Goal: Information Seeking & Learning: Learn about a topic

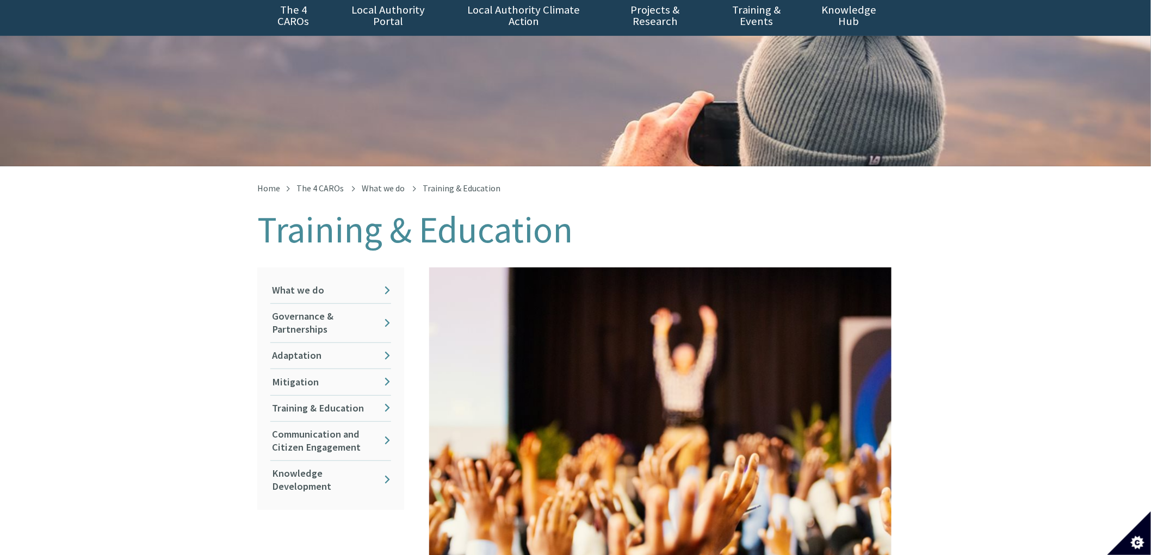
scroll to position [60, 0]
click at [330, 395] on link "Training & Education" at bounding box center [330, 408] width 121 height 26
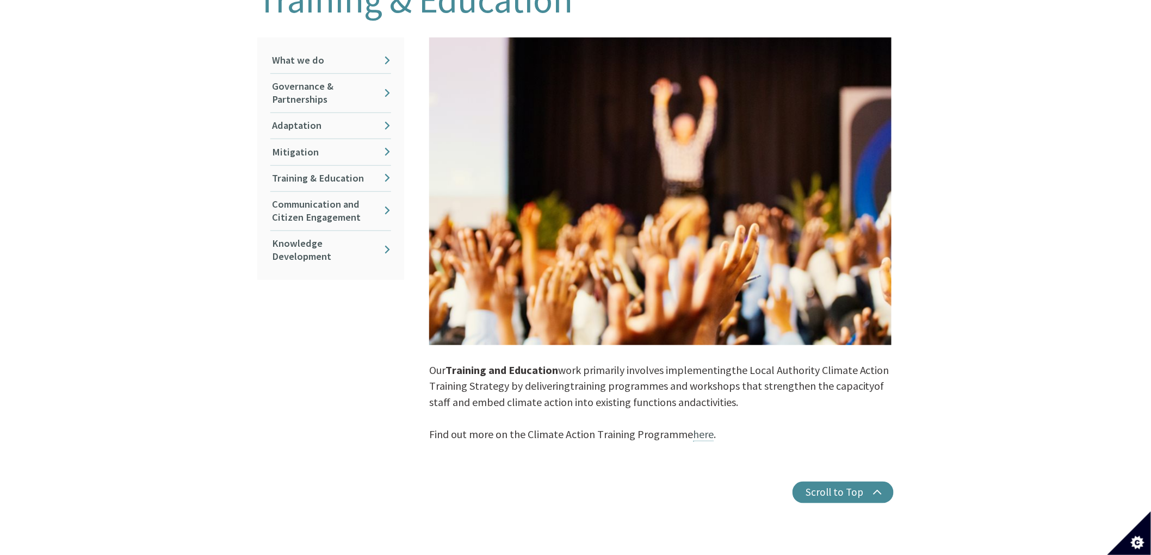
scroll to position [302, 0]
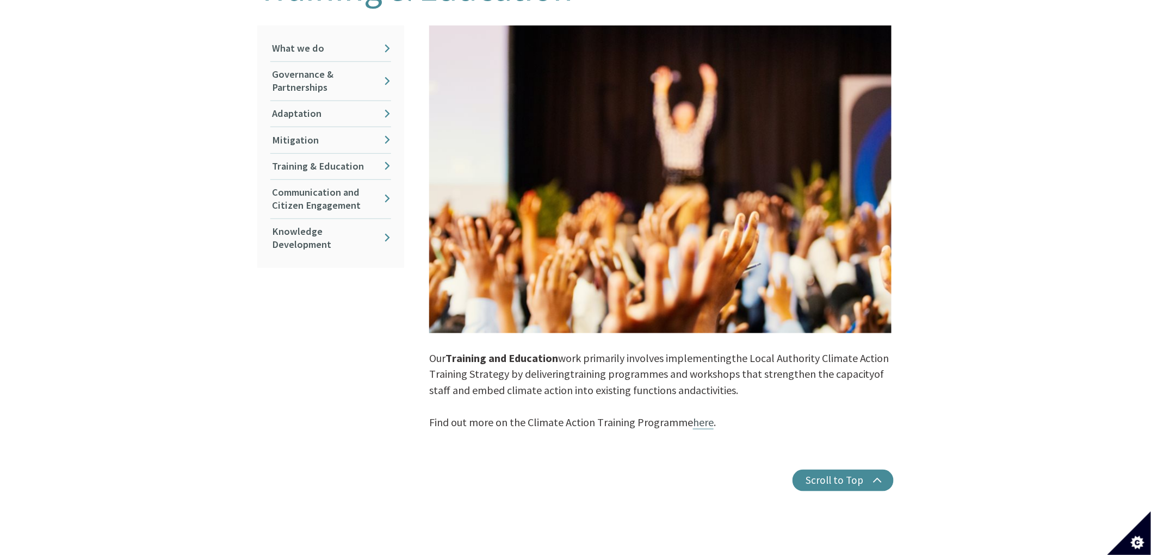
click at [702, 416] on link "here" at bounding box center [703, 423] width 21 height 14
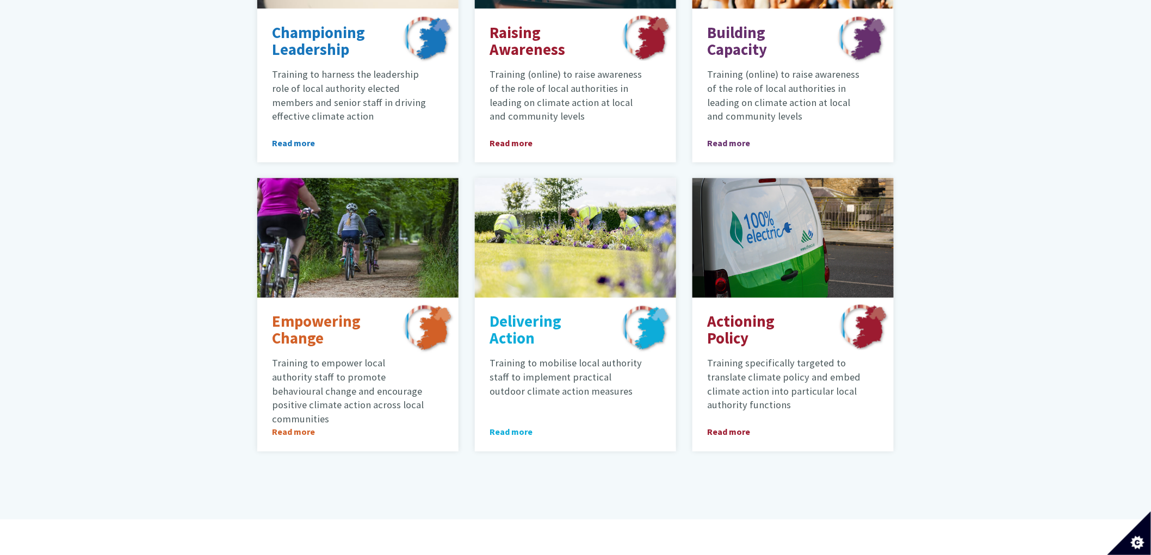
scroll to position [544, 0]
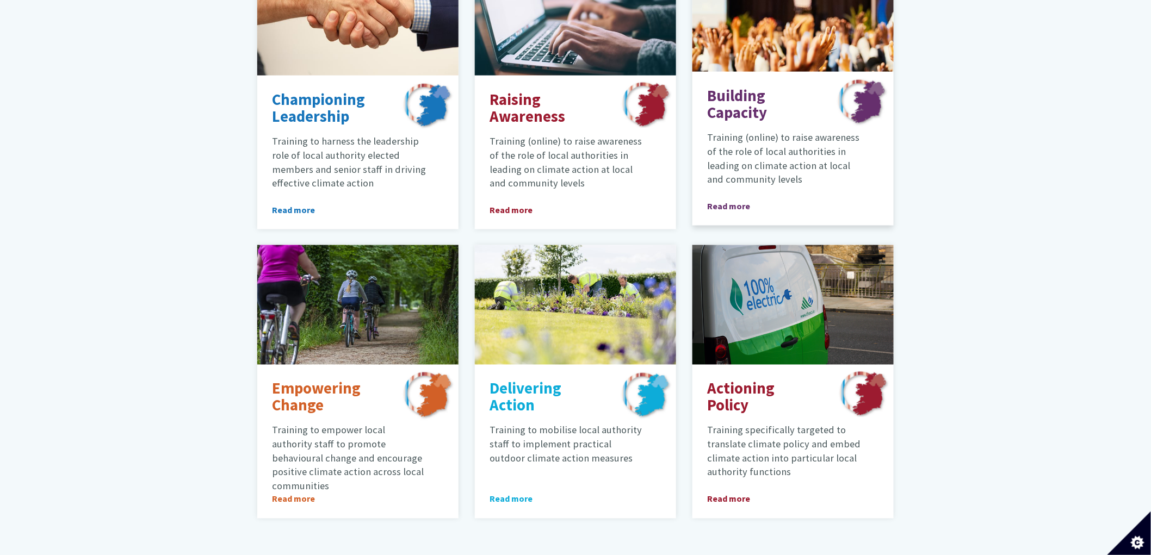
click at [748, 131] on p "Training (online) to raise awareness of the role of local authorities in leadin…" at bounding box center [784, 159] width 154 height 56
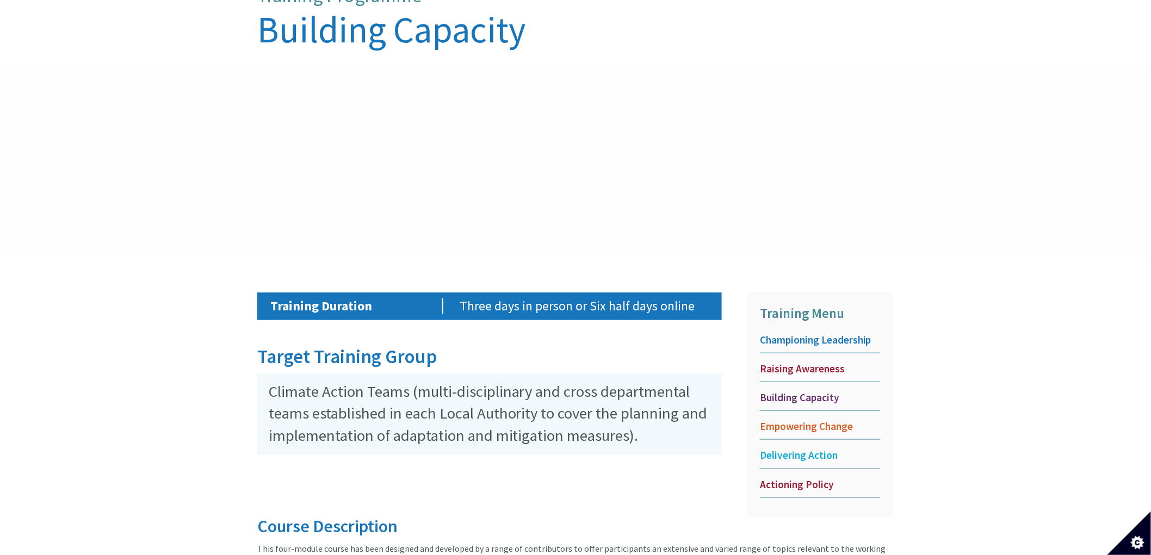
scroll to position [283, 0]
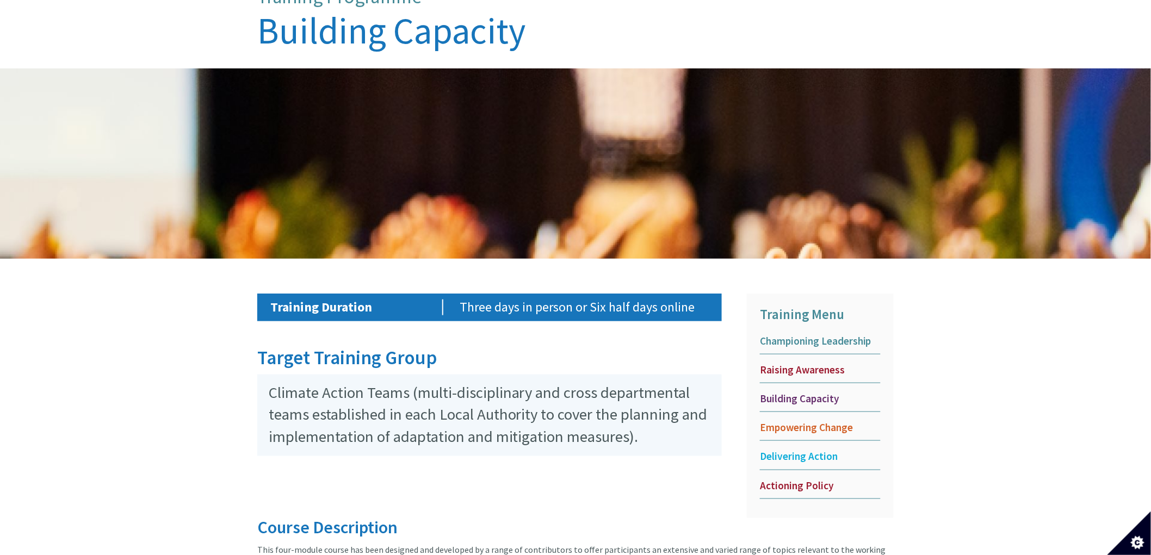
click at [791, 335] on span "Championing Leadership" at bounding box center [820, 342] width 121 height 14
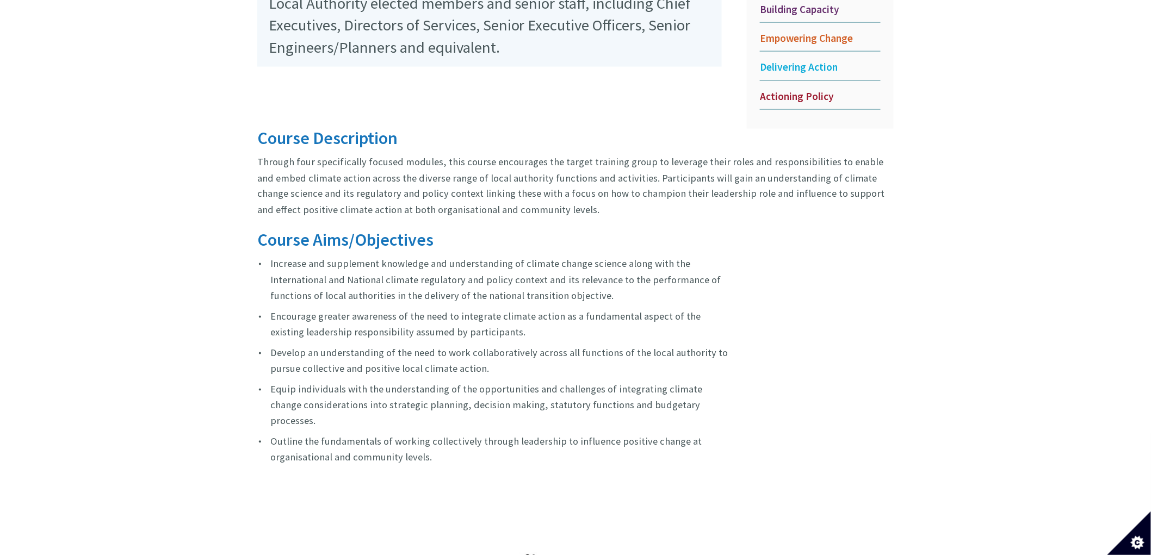
scroll to position [512, 0]
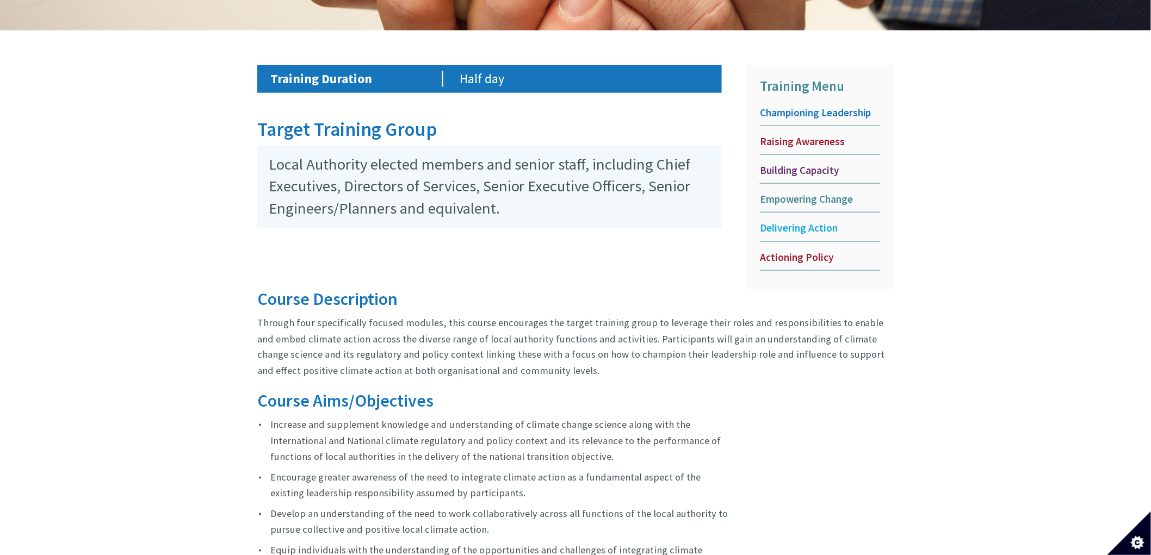
click at [807, 193] on span "Empowering Change" at bounding box center [820, 200] width 121 height 14
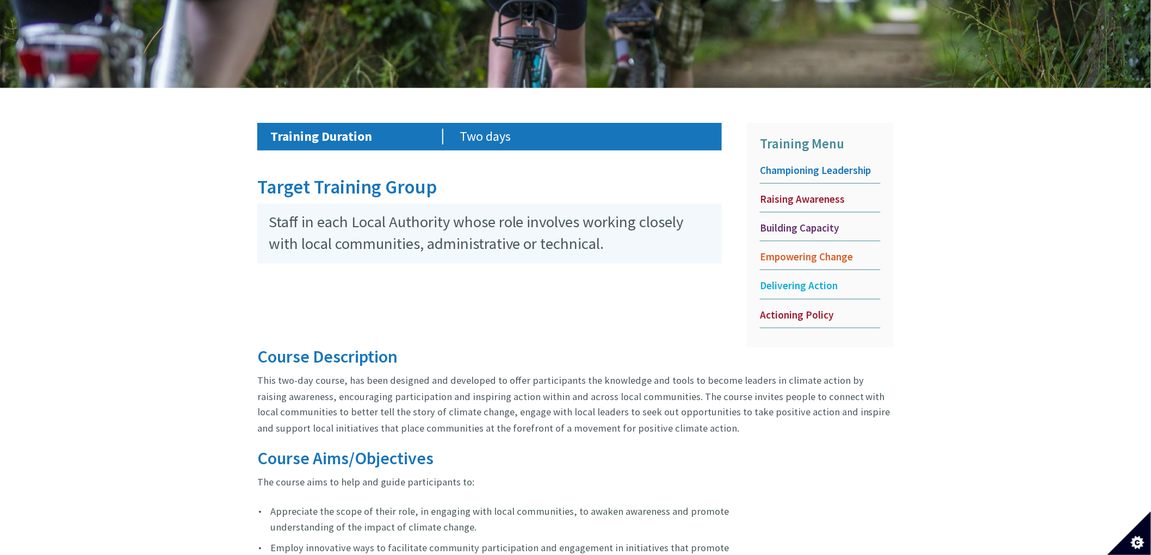
scroll to position [441, 0]
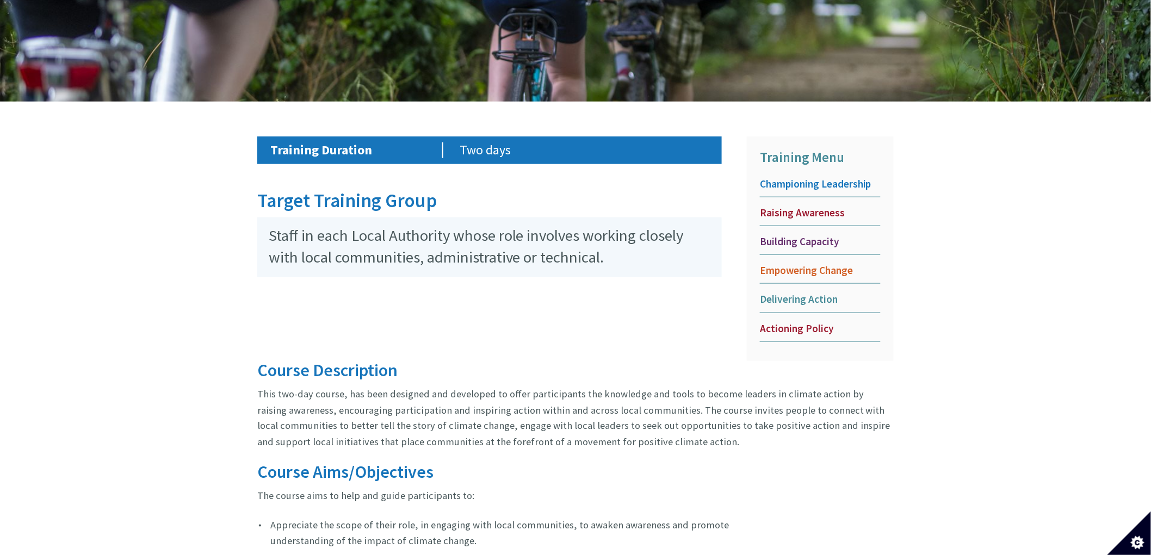
click at [797, 293] on span "Delivering Action" at bounding box center [820, 300] width 121 height 14
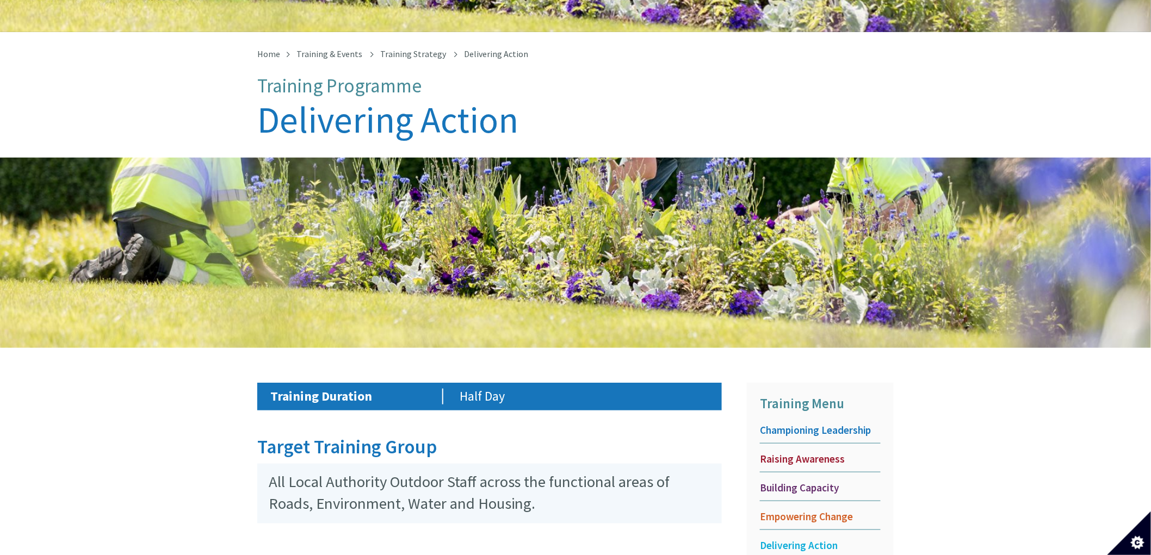
scroll to position [362, 0]
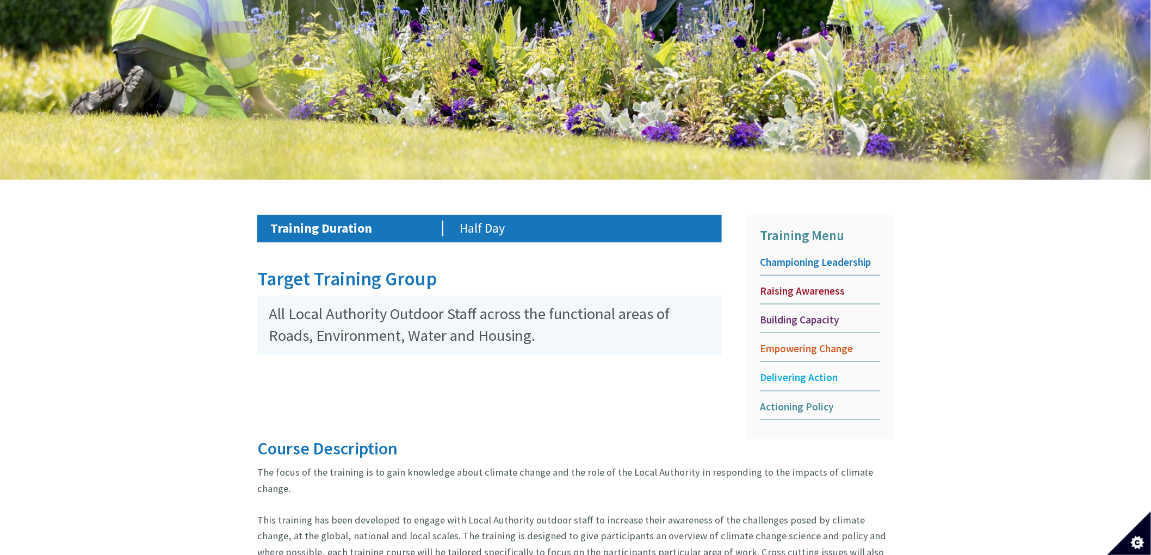
click at [802, 400] on span "Actioning Policy" at bounding box center [820, 407] width 121 height 14
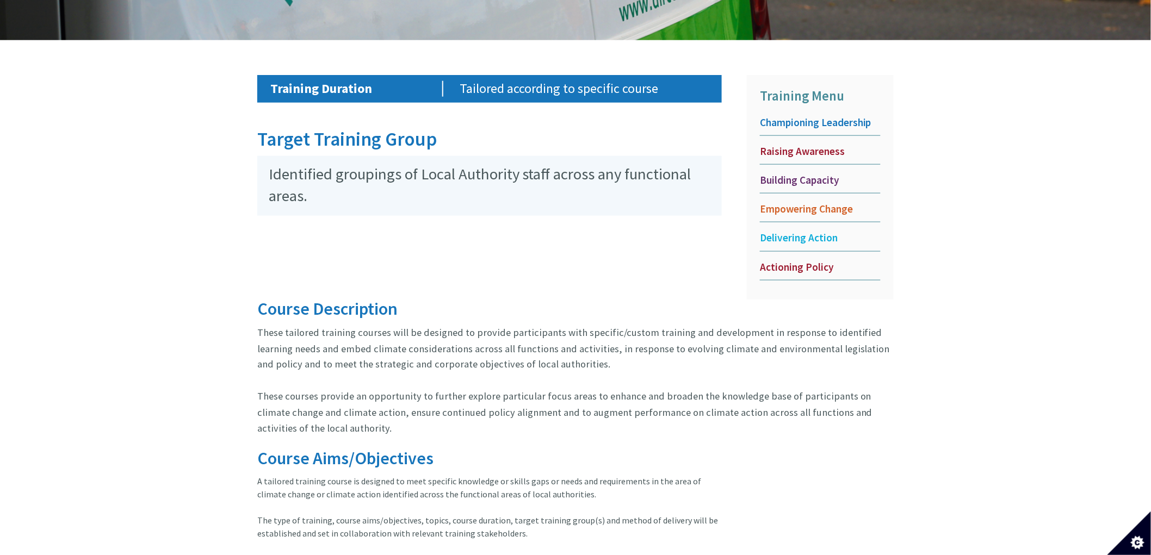
scroll to position [423, 0]
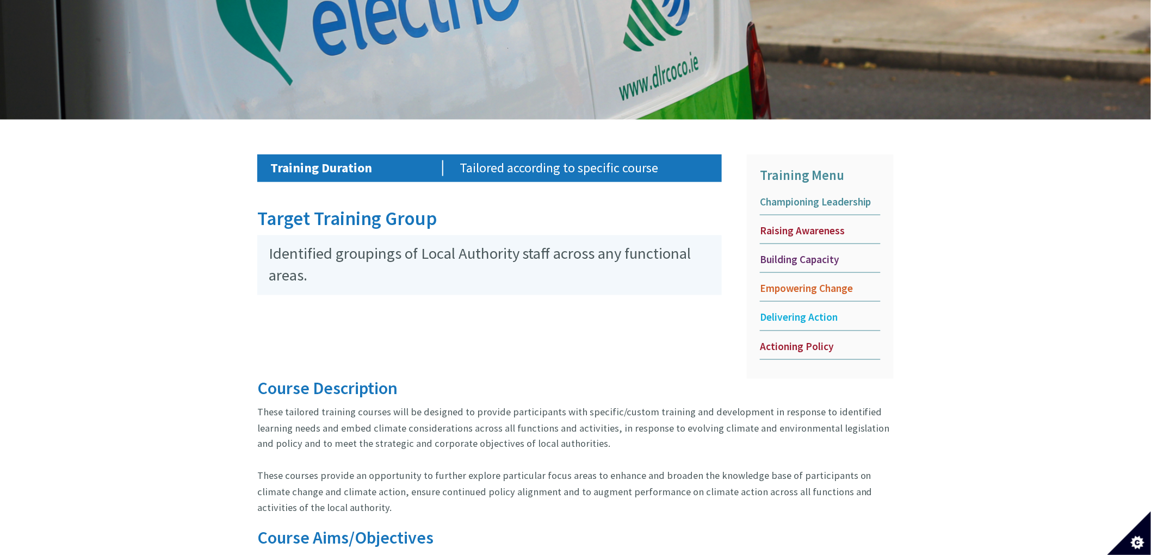
click at [804, 195] on span "Championing Leadership" at bounding box center [820, 202] width 121 height 14
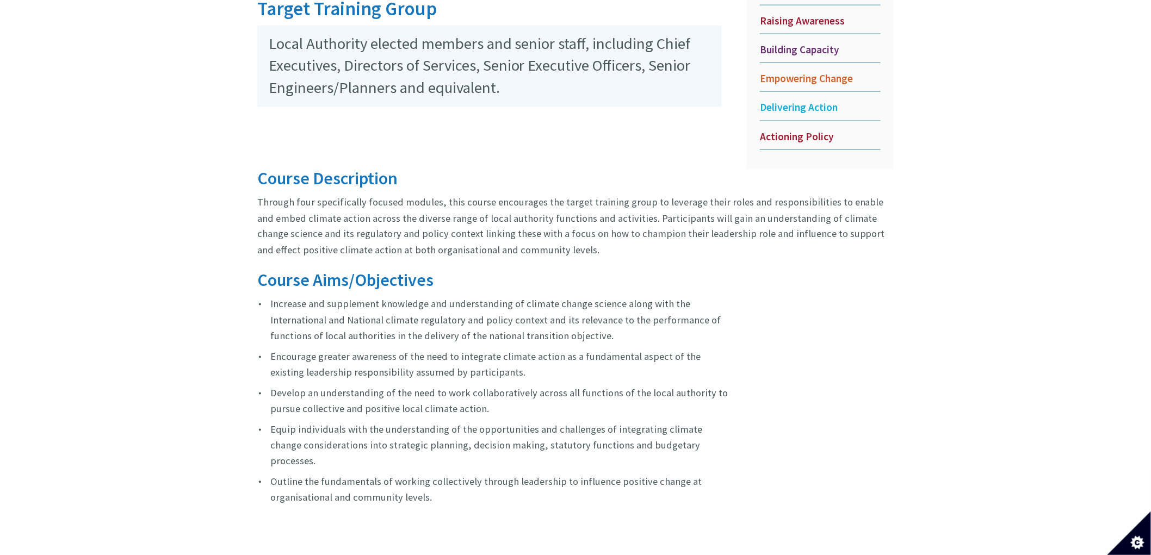
scroll to position [330, 0]
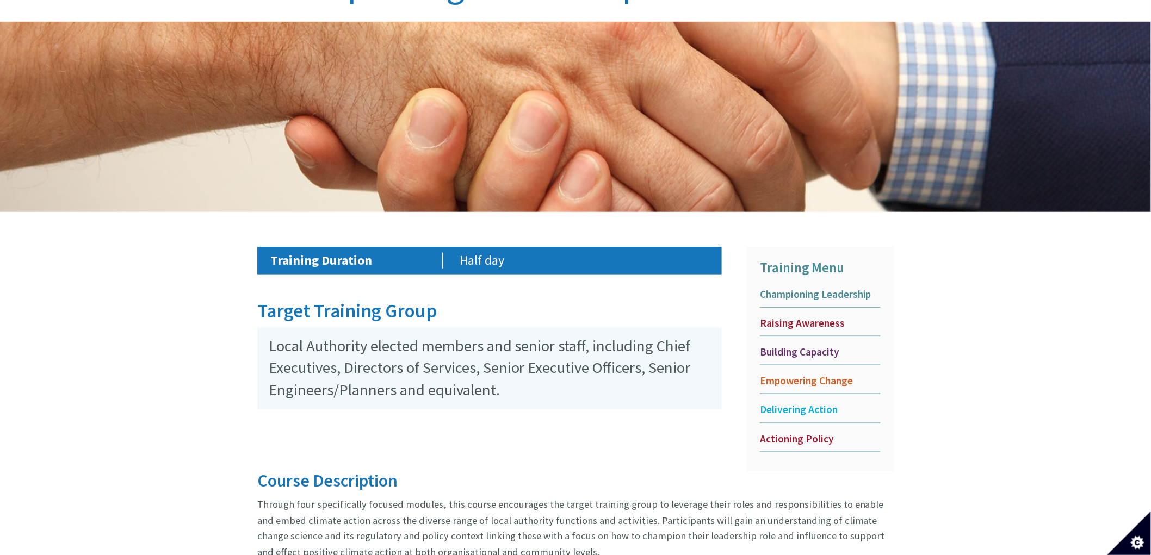
click at [814, 288] on span "Championing Leadership" at bounding box center [820, 295] width 121 height 14
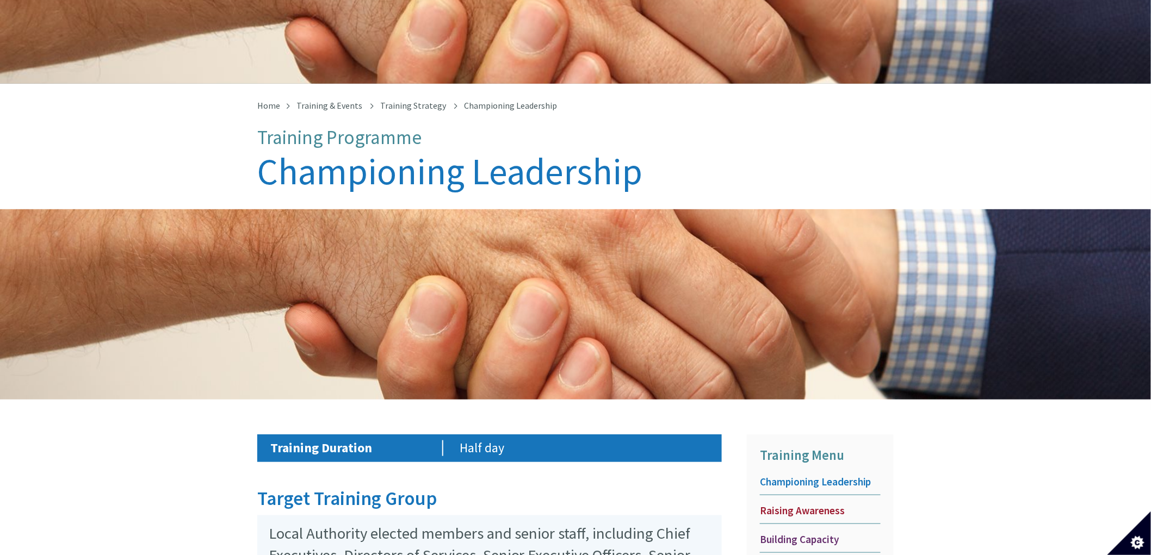
scroll to position [242, 0]
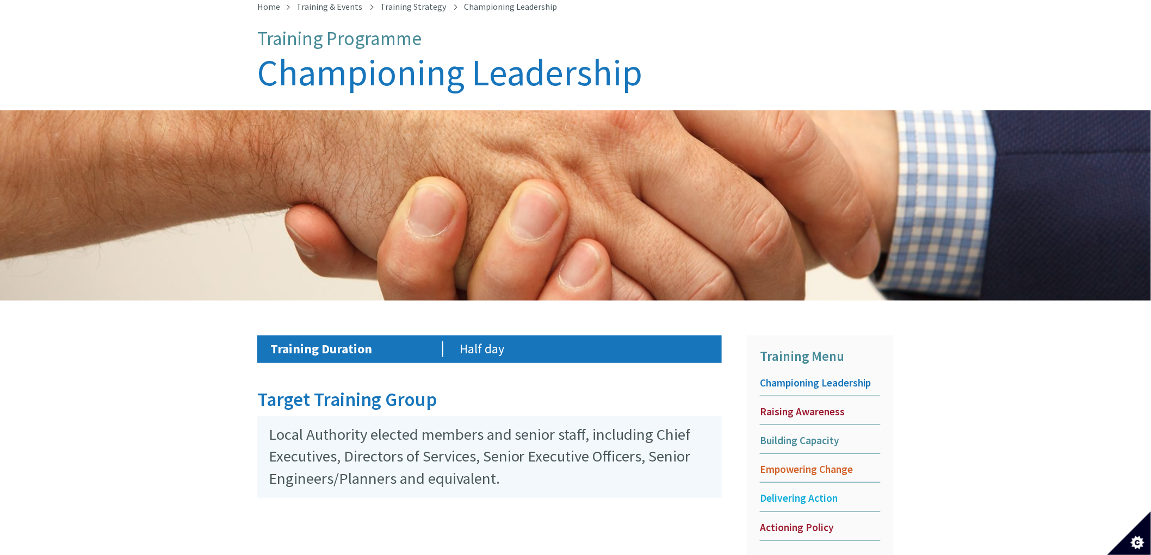
click at [793, 434] on span "Building Capacity" at bounding box center [820, 441] width 121 height 14
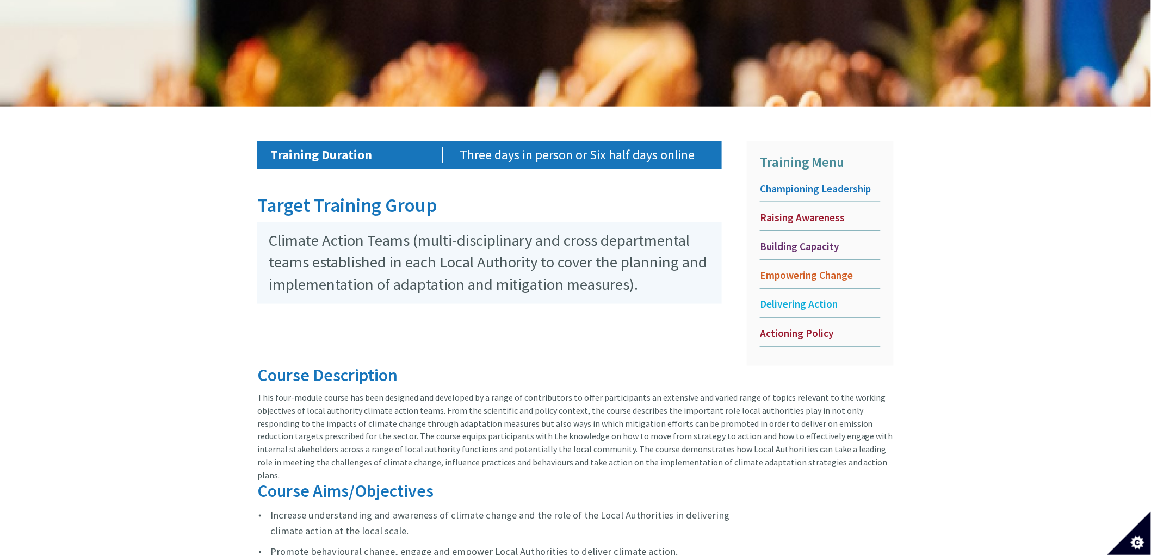
scroll to position [423, 0]
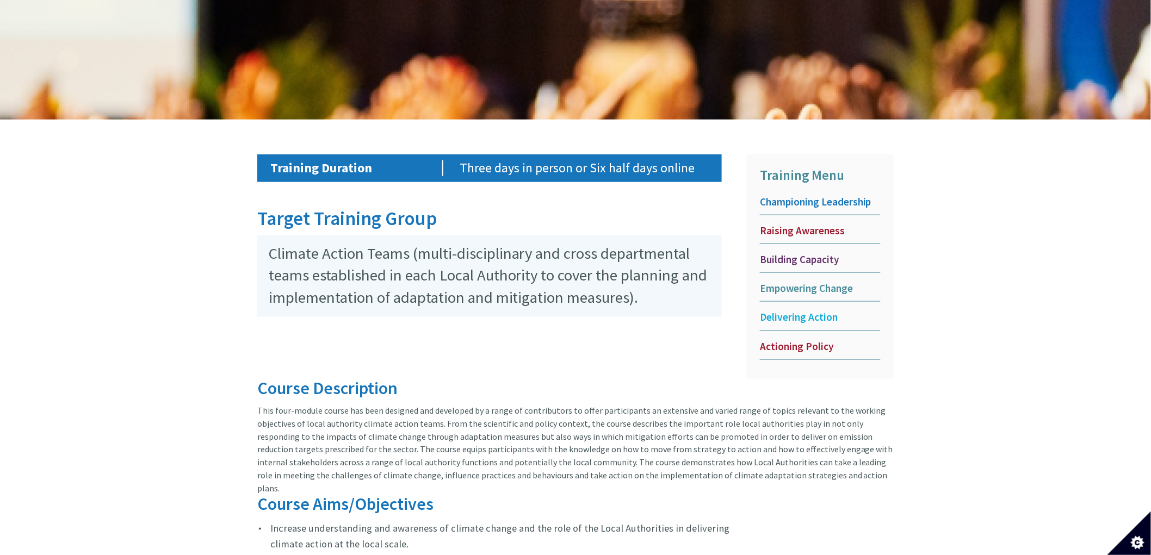
click at [784, 282] on span "Empowering Change" at bounding box center [820, 289] width 121 height 14
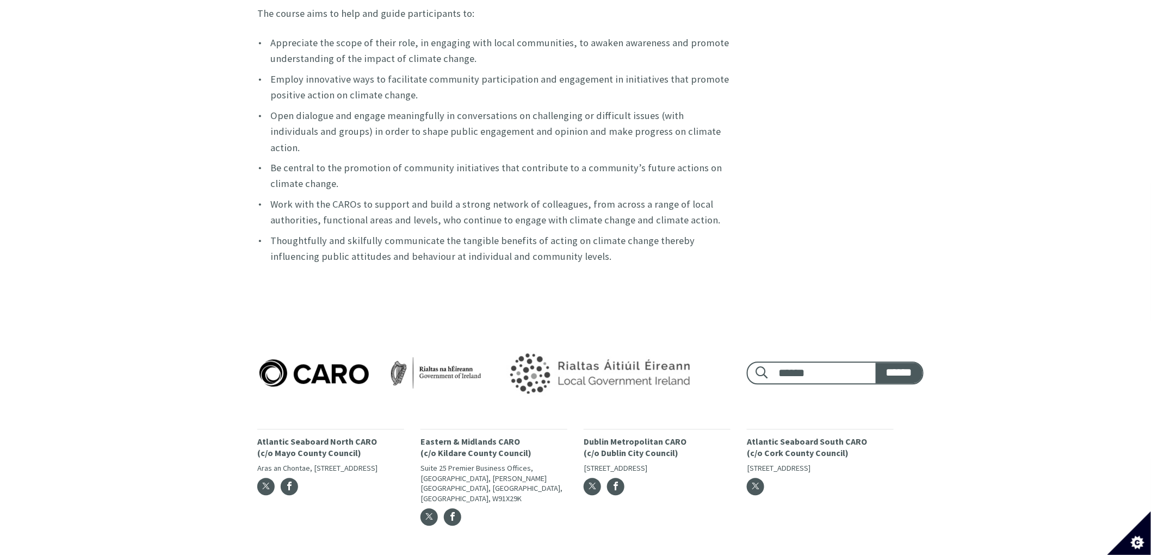
scroll to position [561, 0]
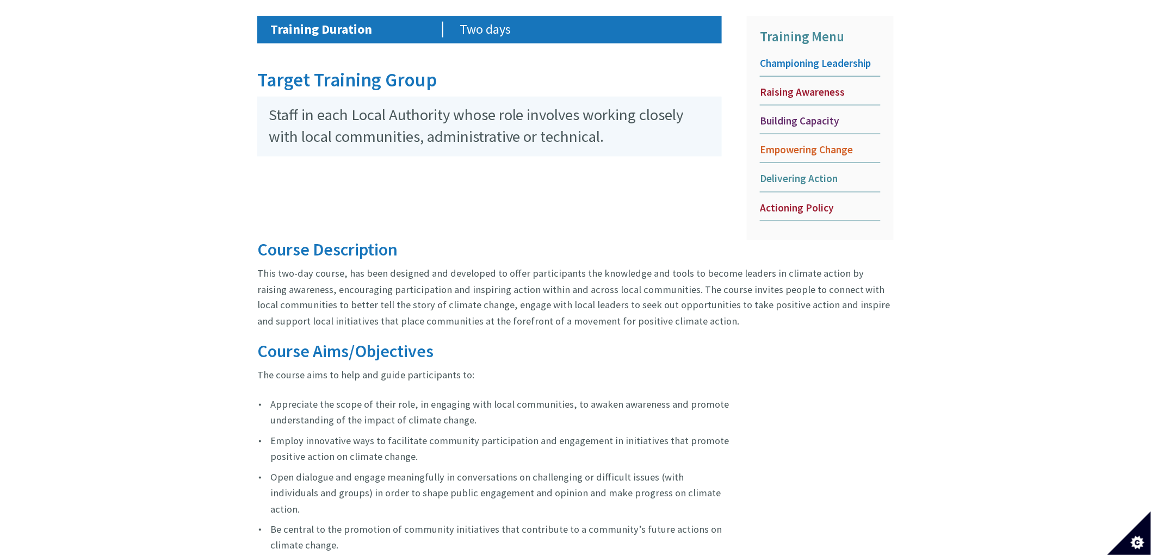
click at [790, 172] on span "Delivering Action" at bounding box center [820, 179] width 121 height 14
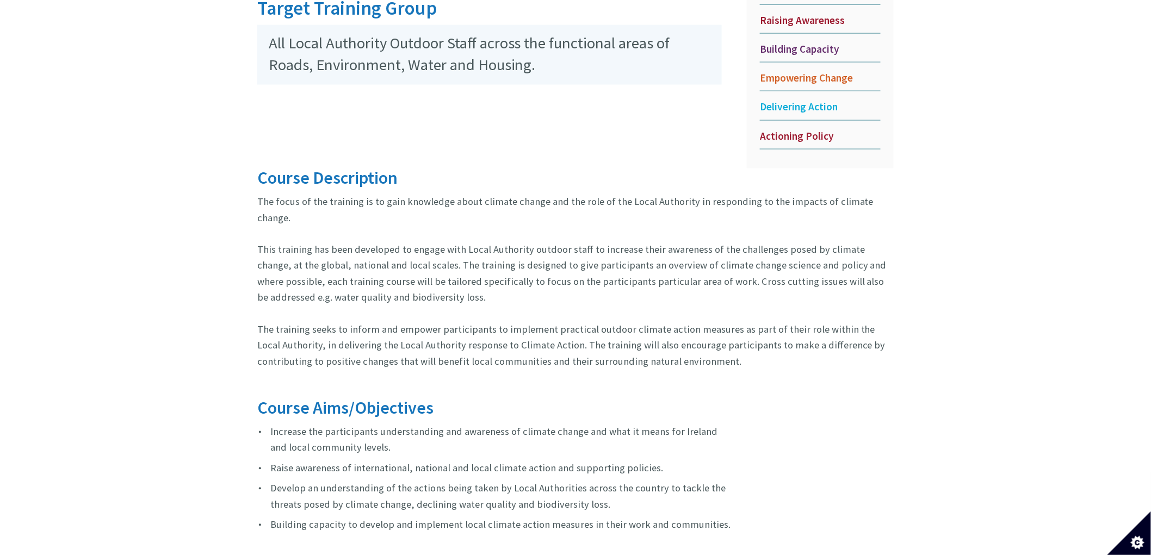
scroll to position [604, 0]
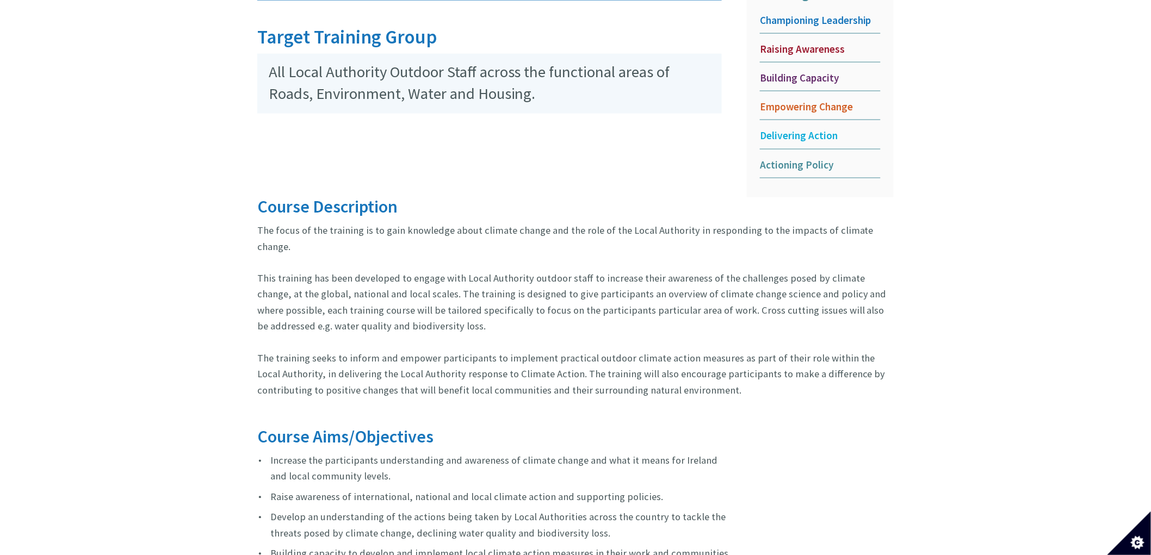
click at [791, 158] on span "Actioning Policy" at bounding box center [820, 165] width 121 height 14
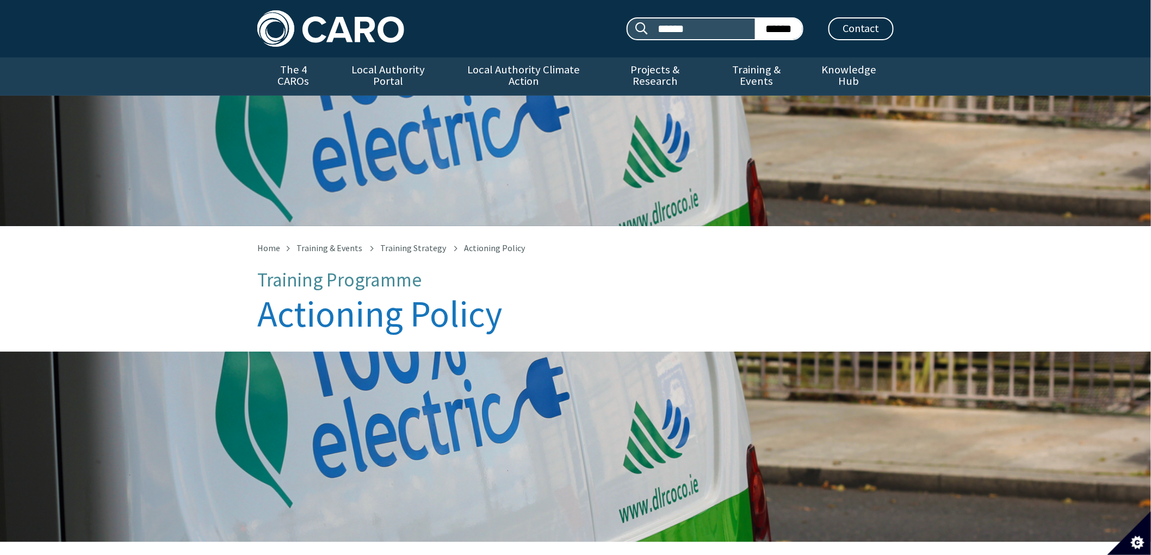
drag, startPoint x: 190, startPoint y: 313, endPoint x: 201, endPoint y: -73, distance: 386.4
